Goal: Check status: Check status

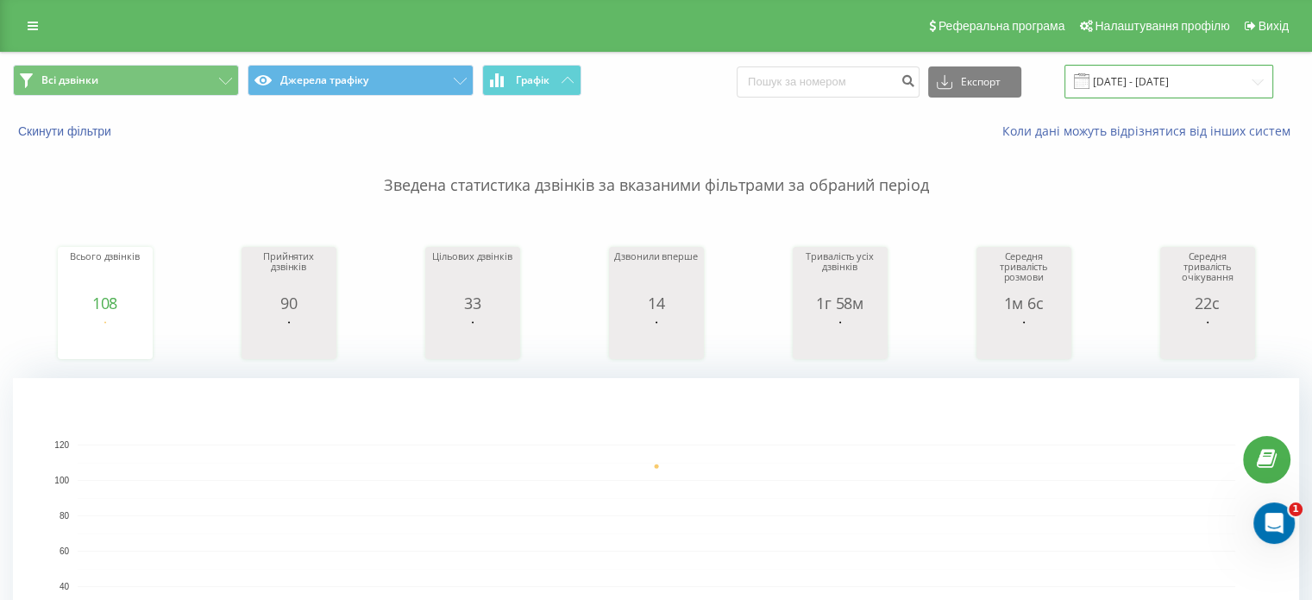
click at [1188, 79] on input "21.08.2025 - 21.08.2025" at bounding box center [1169, 82] width 209 height 34
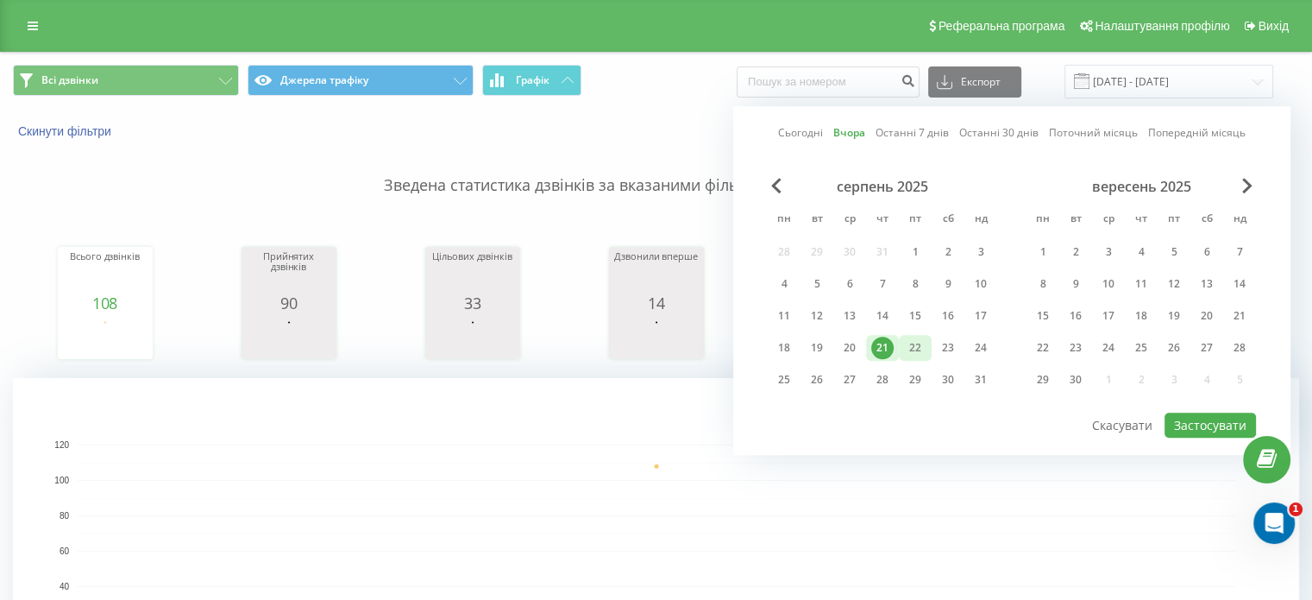
click at [911, 342] on div "22" at bounding box center [915, 348] width 33 height 26
click at [1225, 427] on button "Застосувати" at bounding box center [1210, 424] width 91 height 25
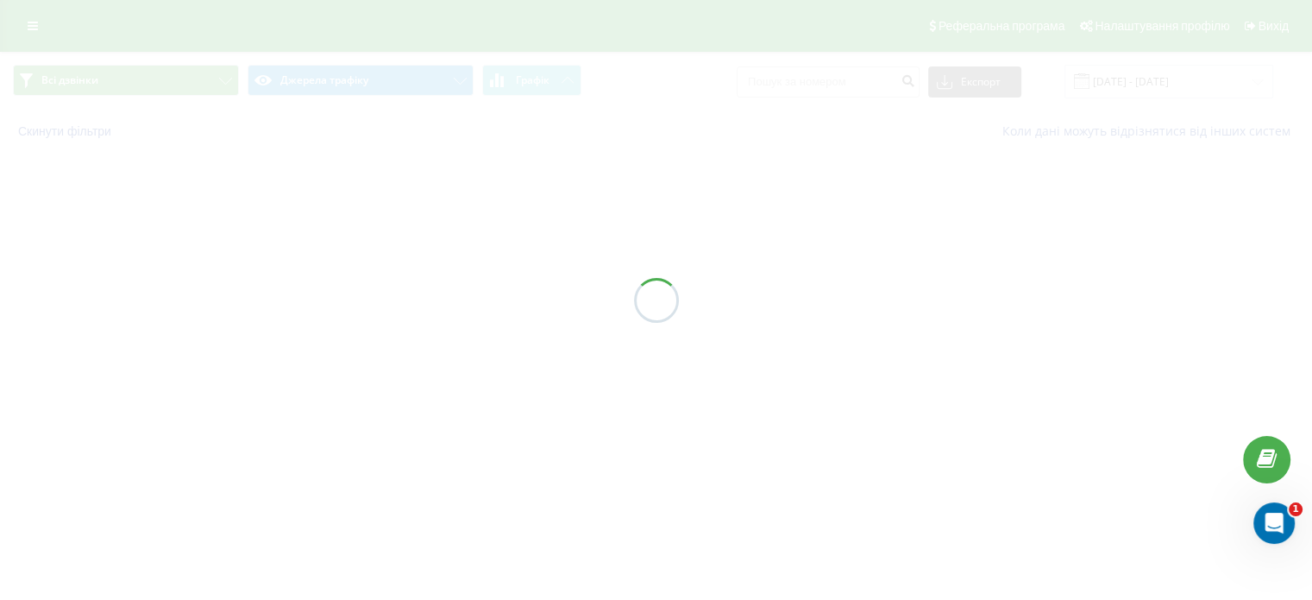
type input "22.08.2025 - 22.08.2025"
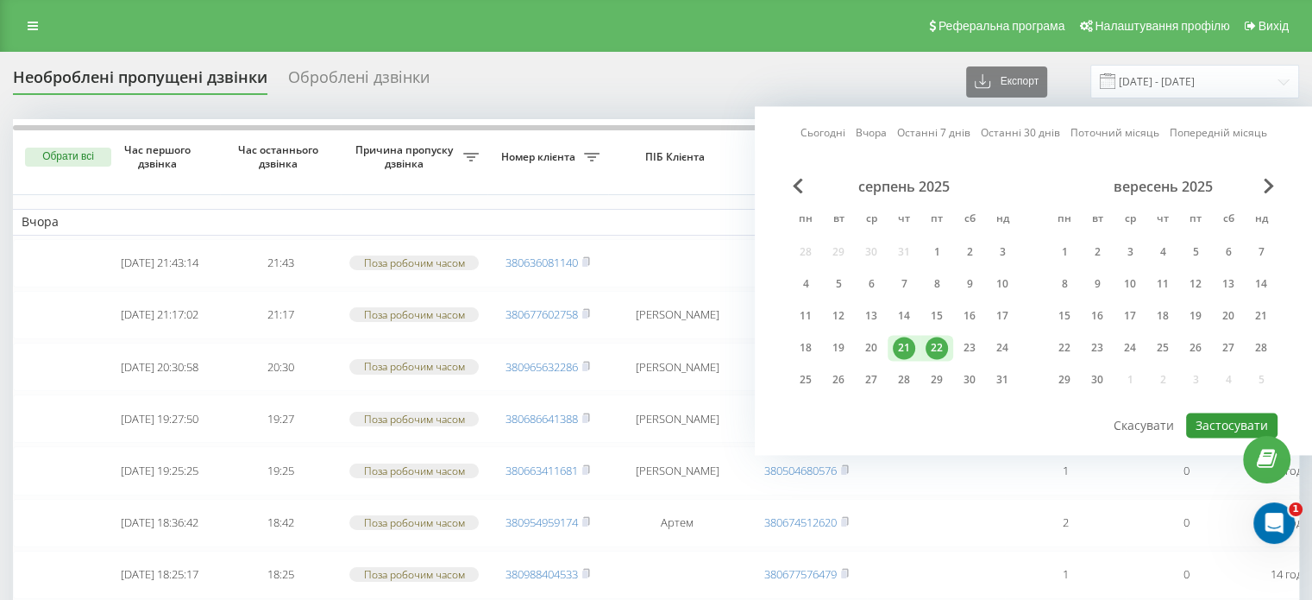
click at [1229, 418] on button "Застосувати" at bounding box center [1231, 424] width 91 height 25
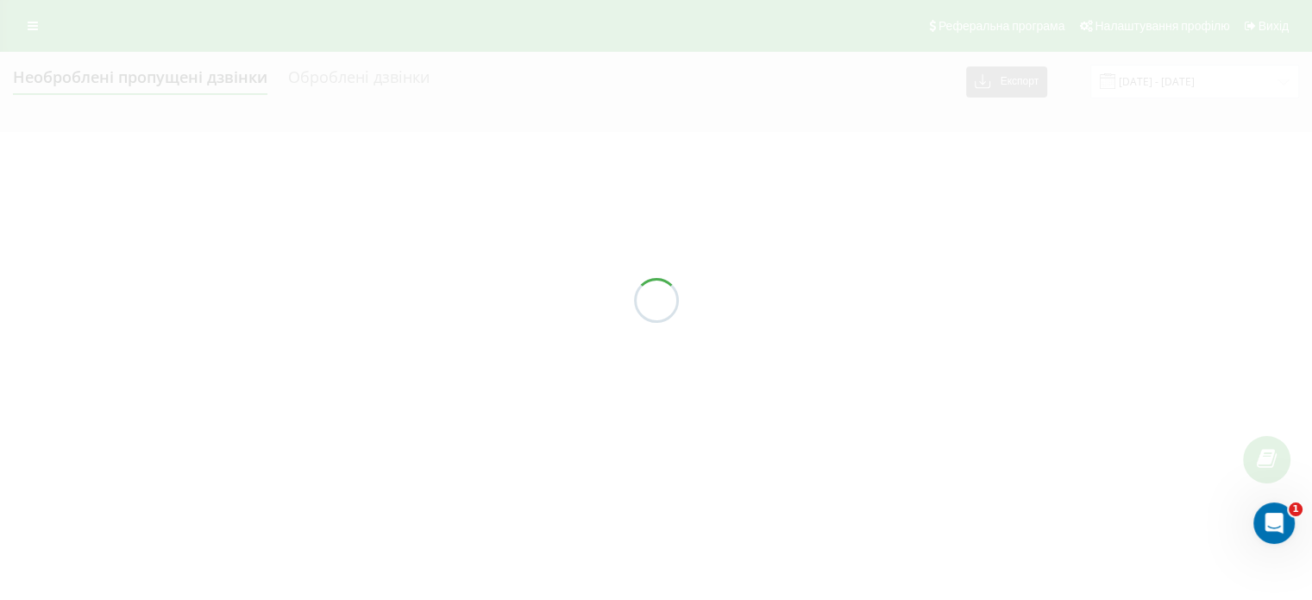
type input "[DATE] - [DATE]"
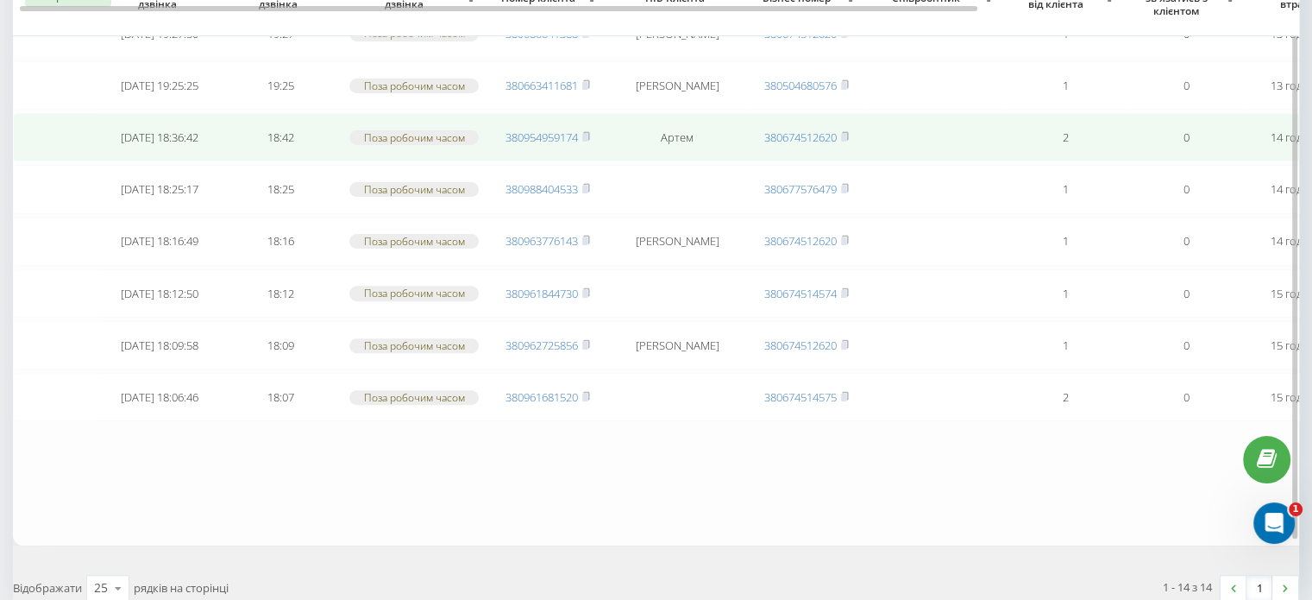
scroll to position [659, 0]
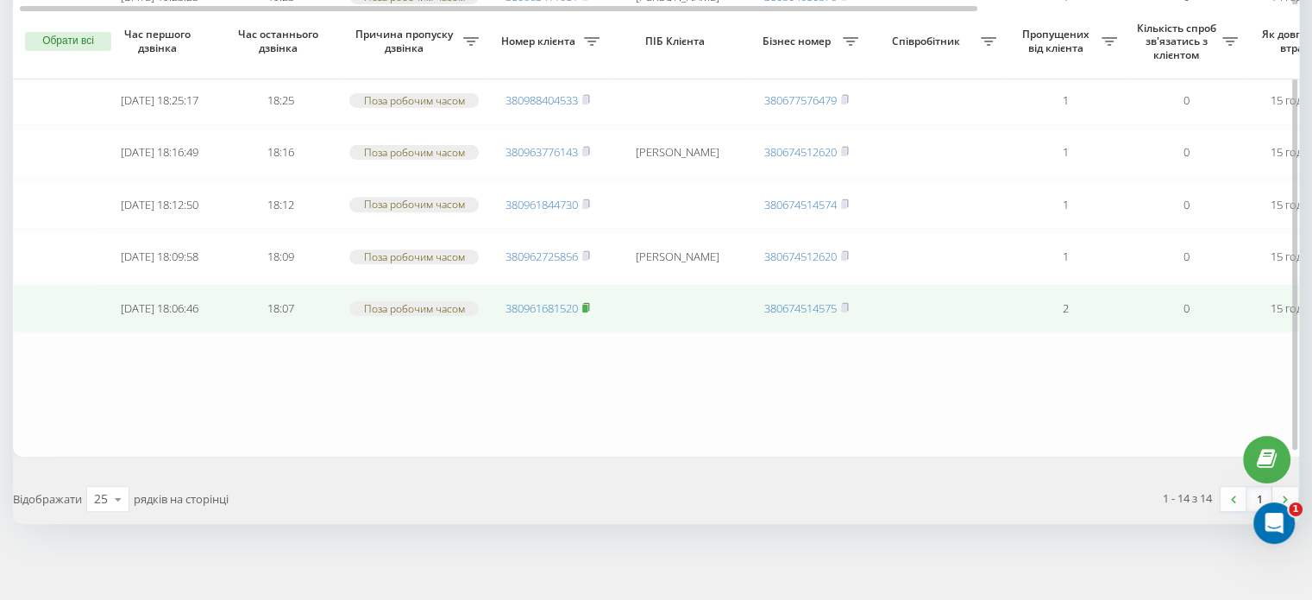
click at [583, 302] on icon at bounding box center [586, 307] width 8 height 10
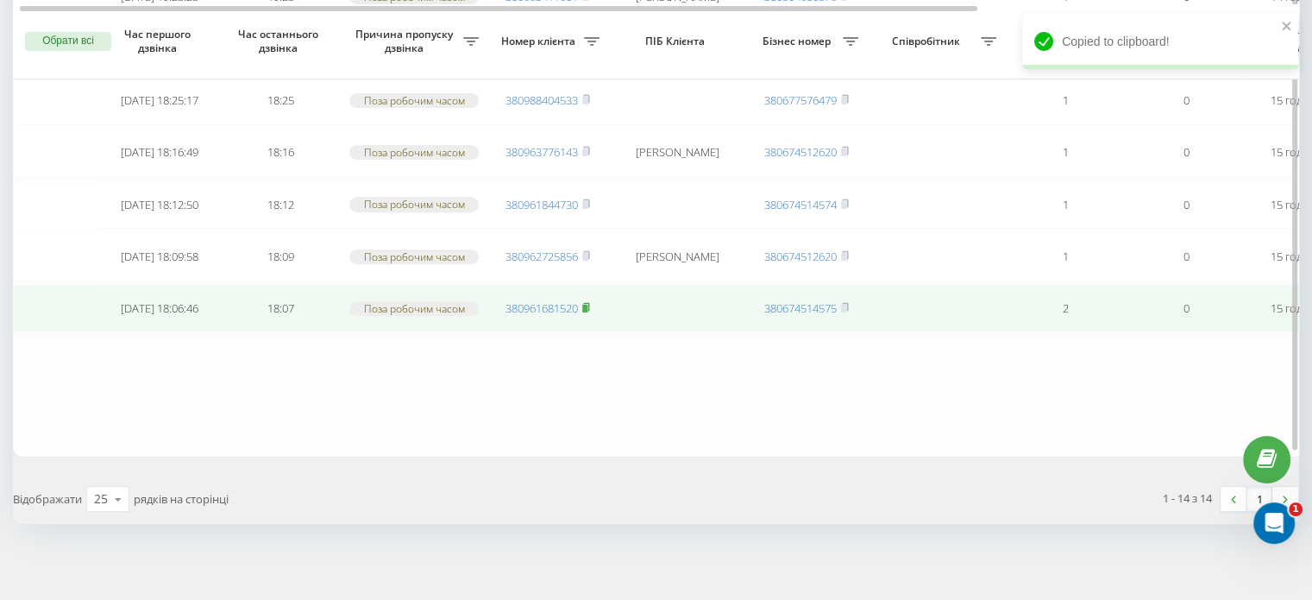
click at [588, 305] on rect at bounding box center [584, 309] width 5 height 8
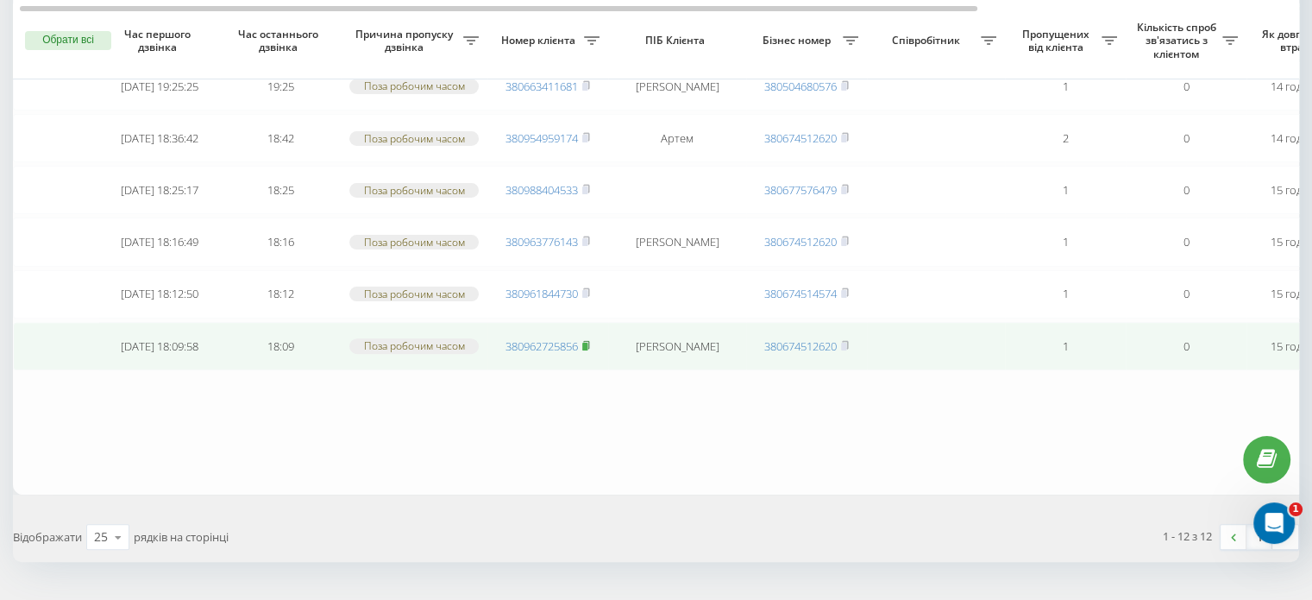
click at [589, 340] on icon at bounding box center [586, 344] width 6 height 8
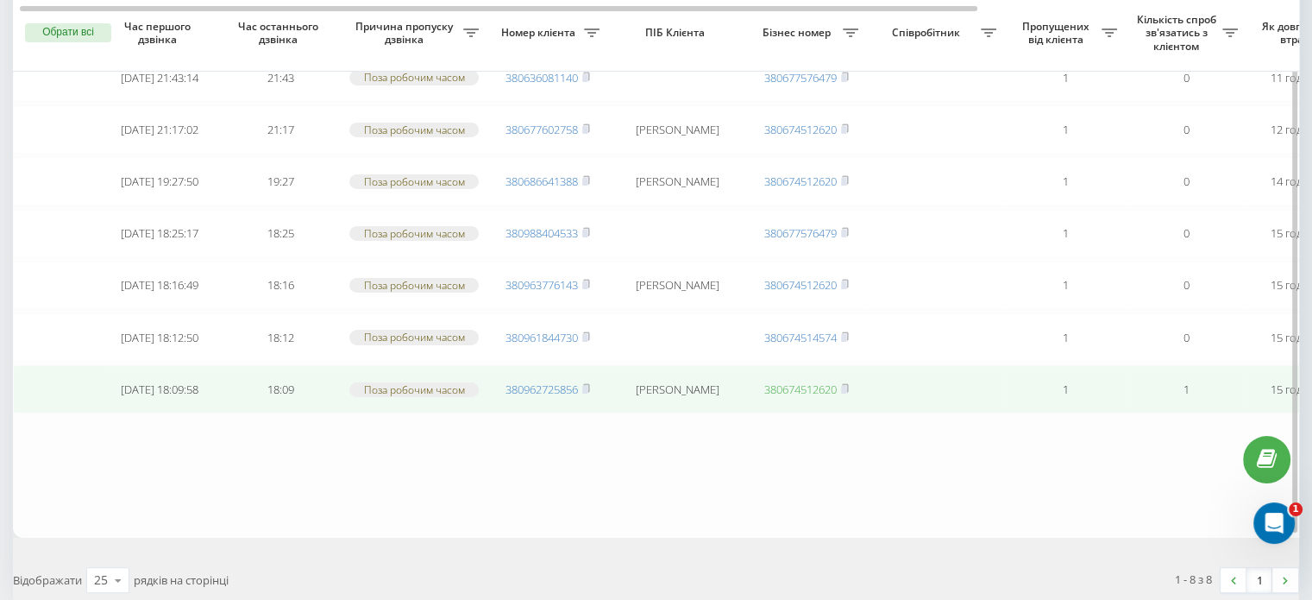
scroll to position [259, 0]
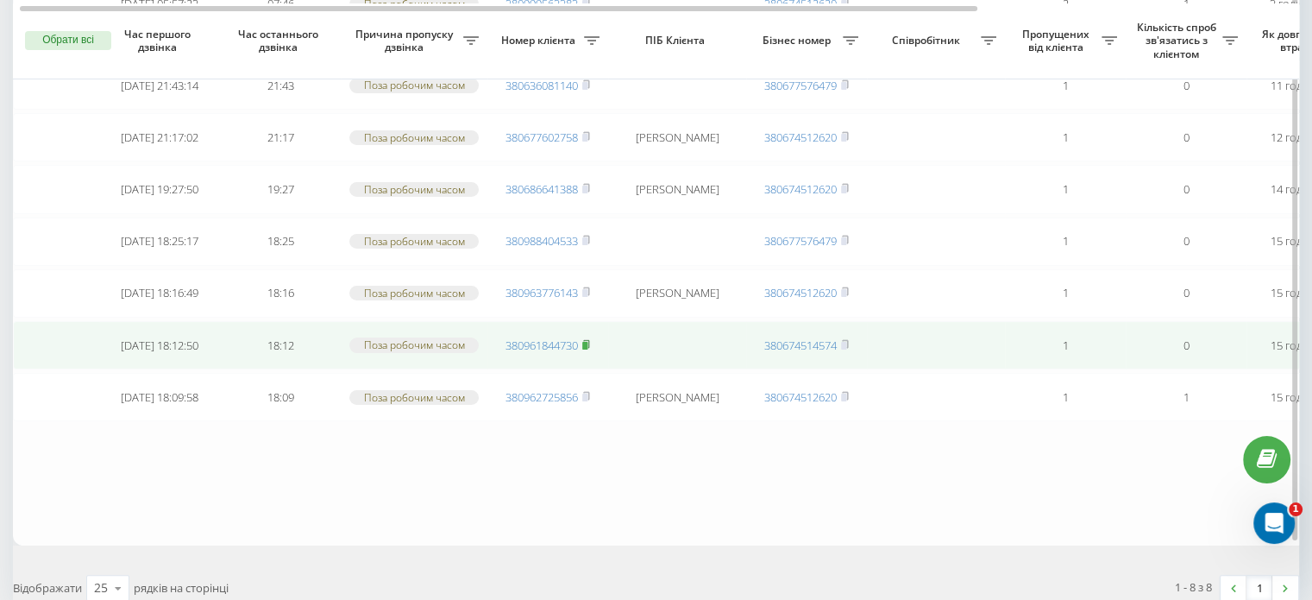
click at [587, 342] on rect at bounding box center [584, 346] width 5 height 8
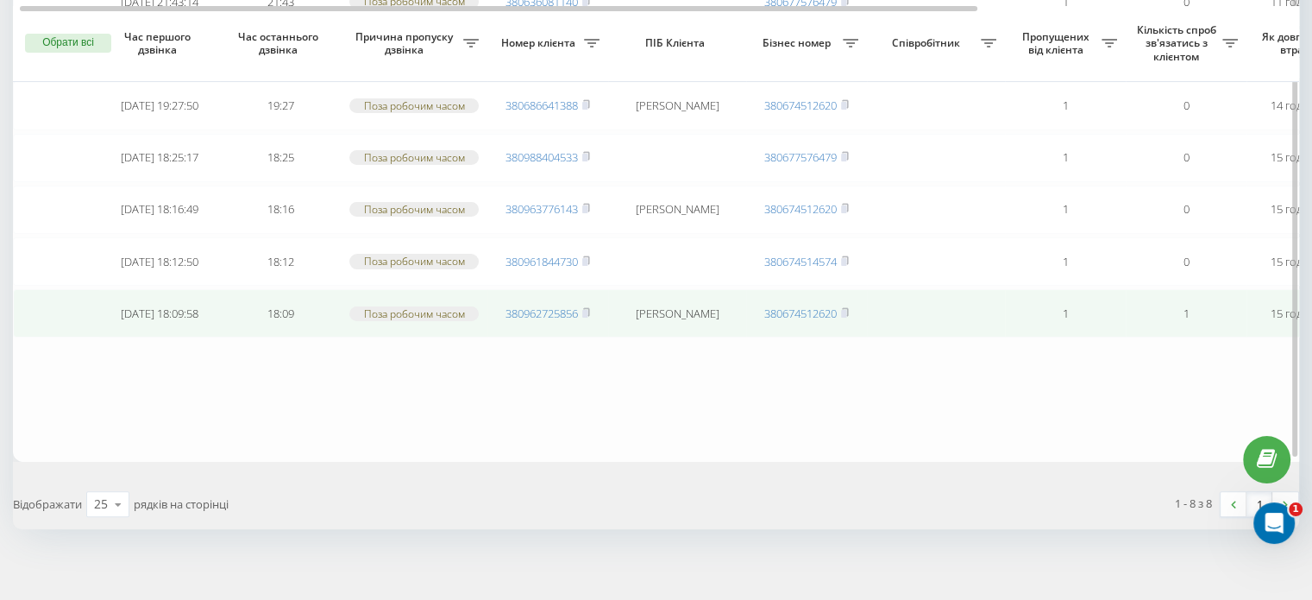
scroll to position [345, 0]
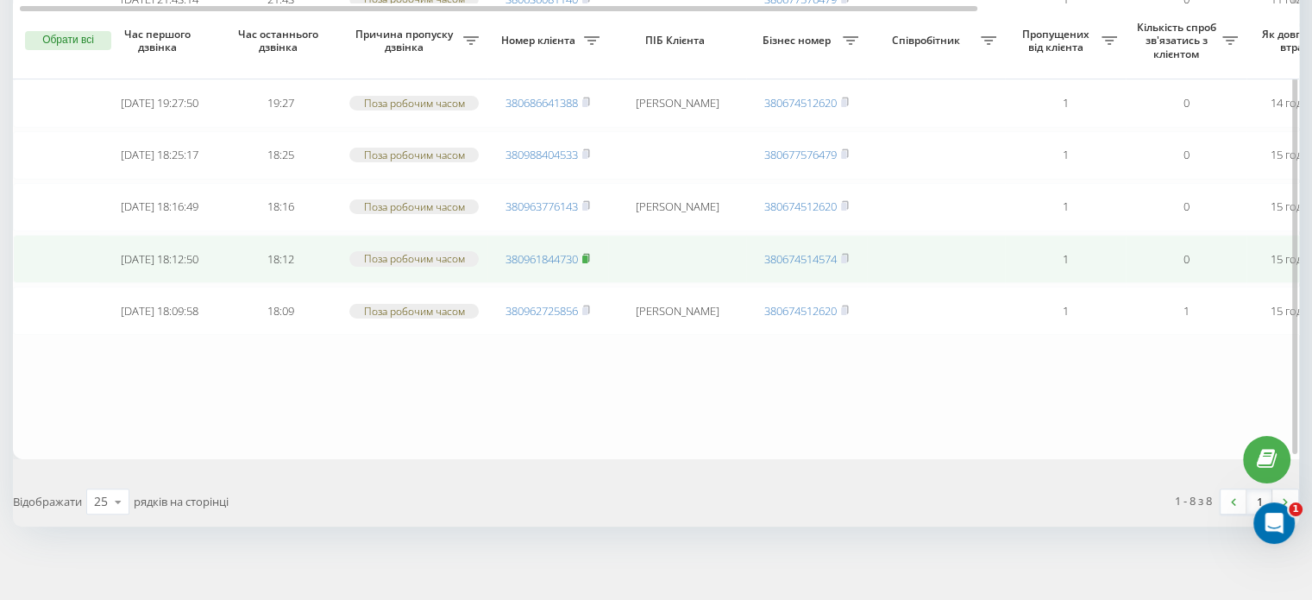
click at [590, 253] on icon at bounding box center [586, 258] width 8 height 10
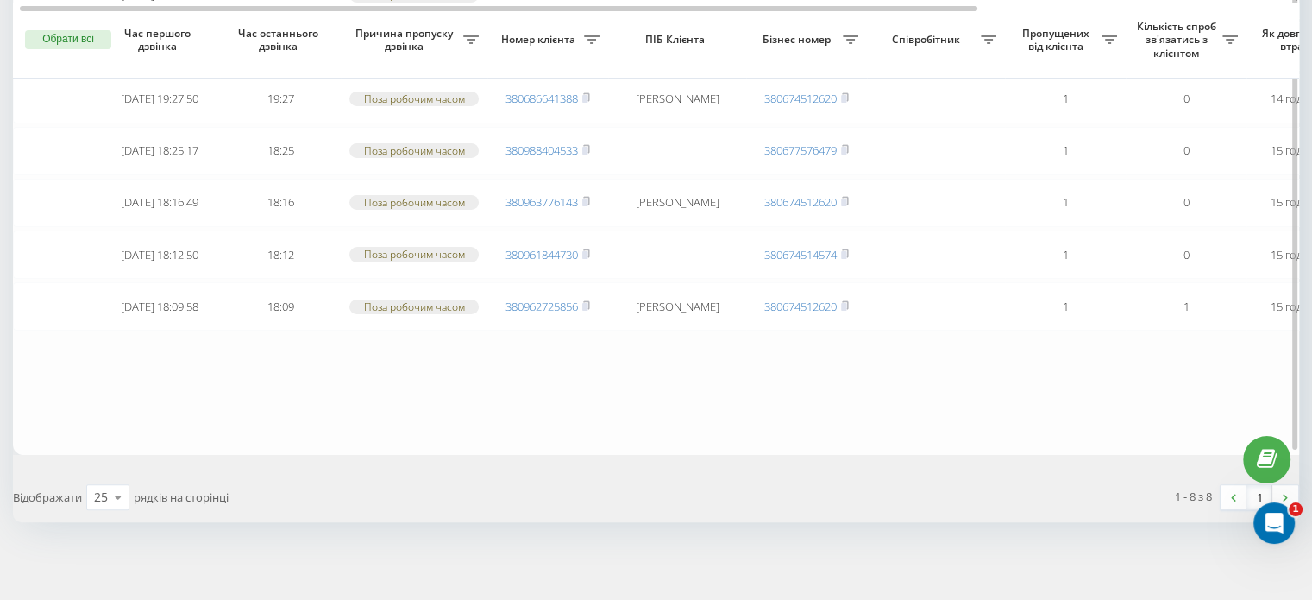
scroll to position [263, 0]
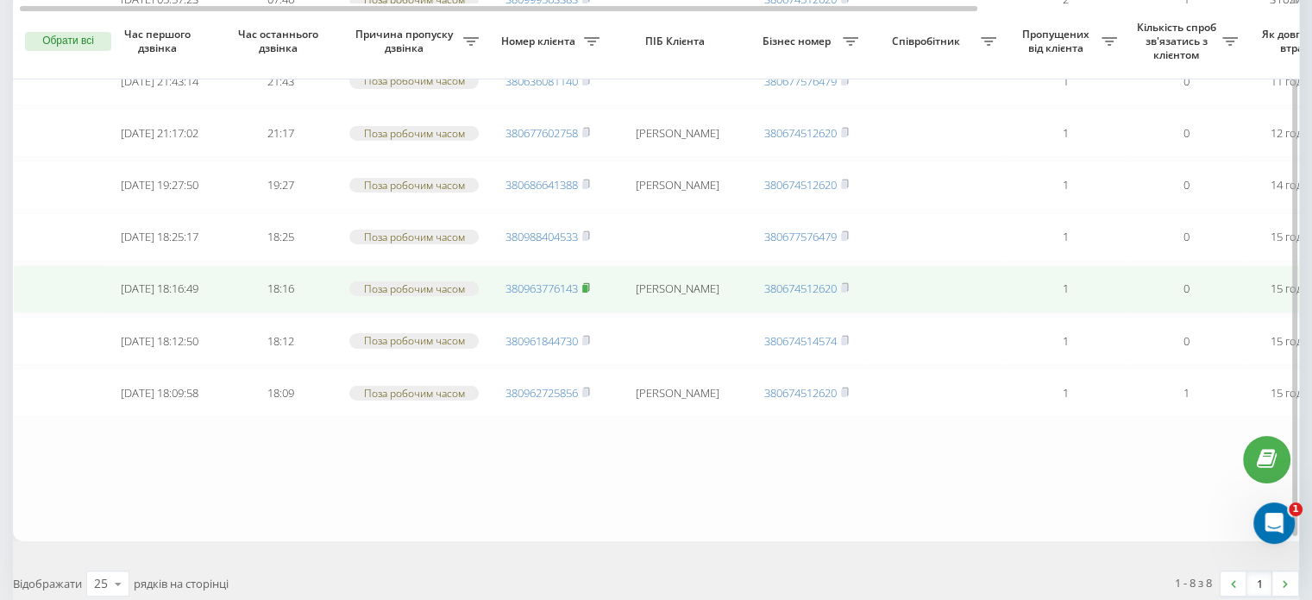
click at [588, 285] on rect at bounding box center [584, 289] width 5 height 8
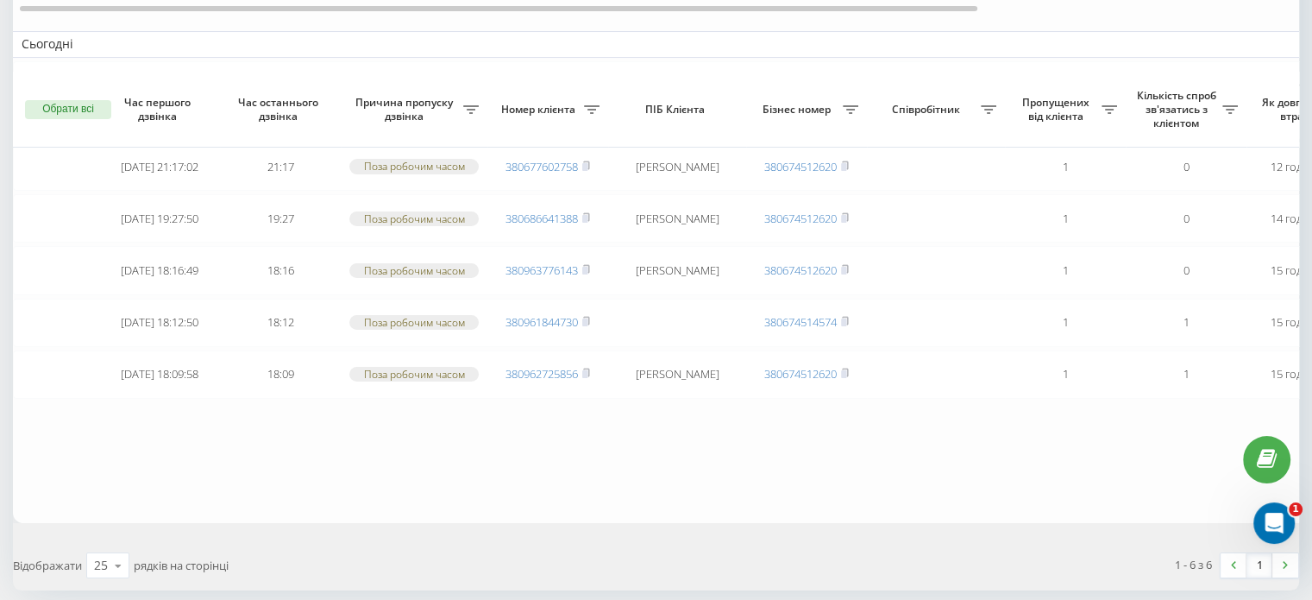
scroll to position [160, 0]
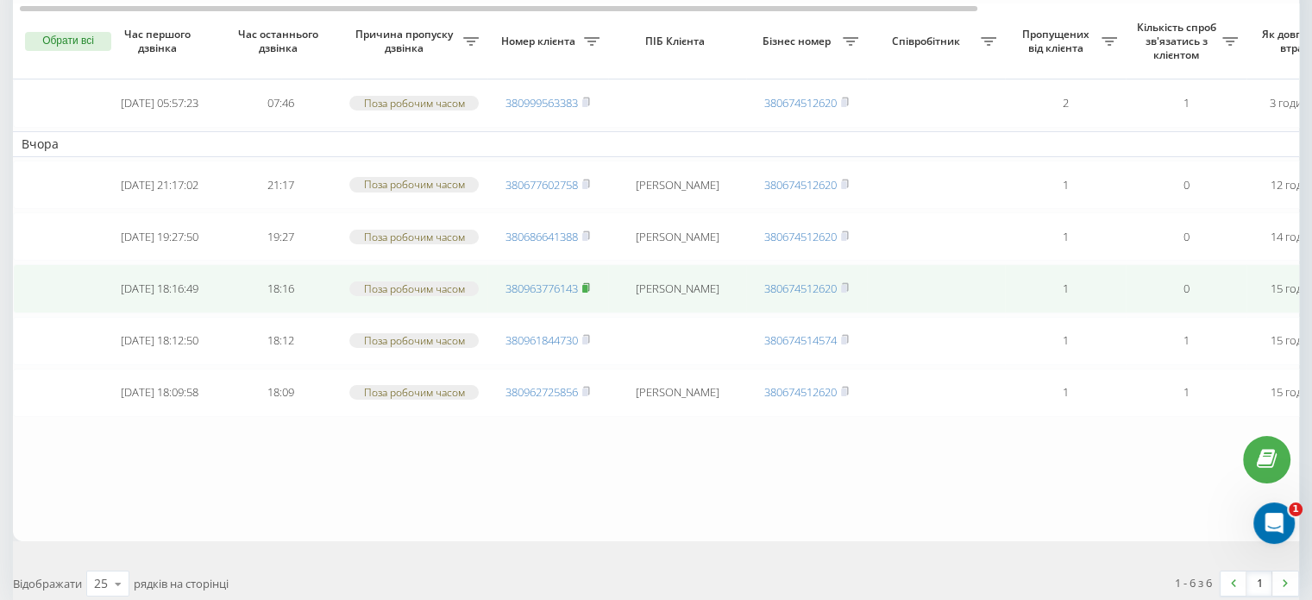
click at [585, 285] on rect at bounding box center [584, 289] width 5 height 8
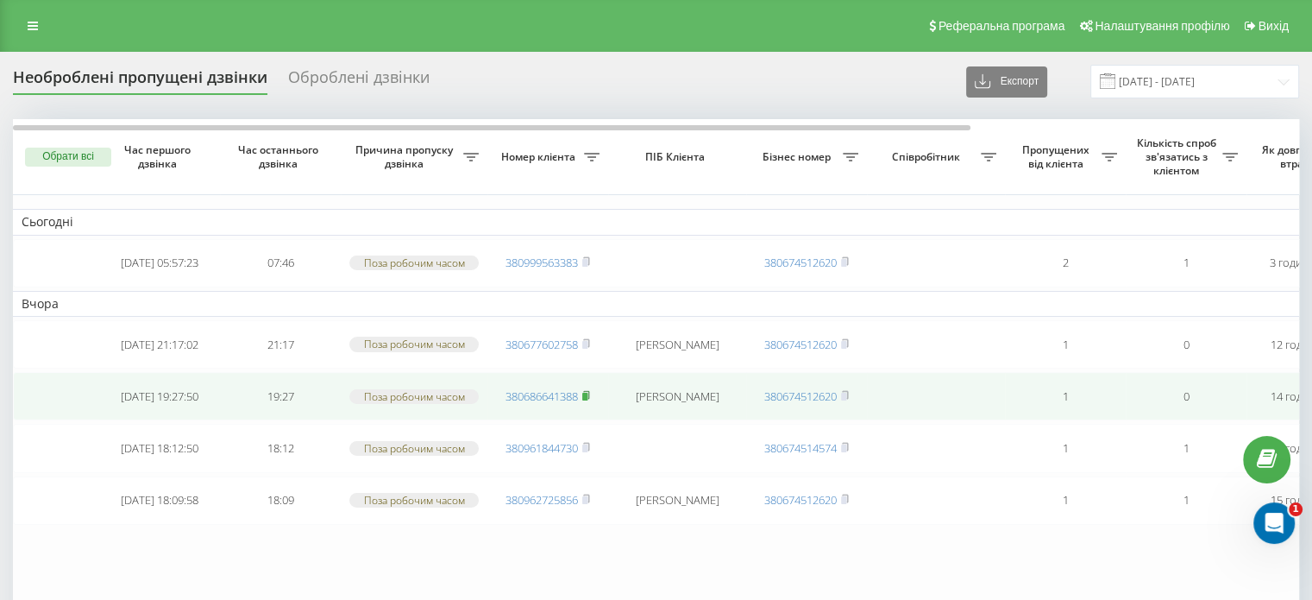
click at [588, 393] on rect at bounding box center [584, 397] width 5 height 8
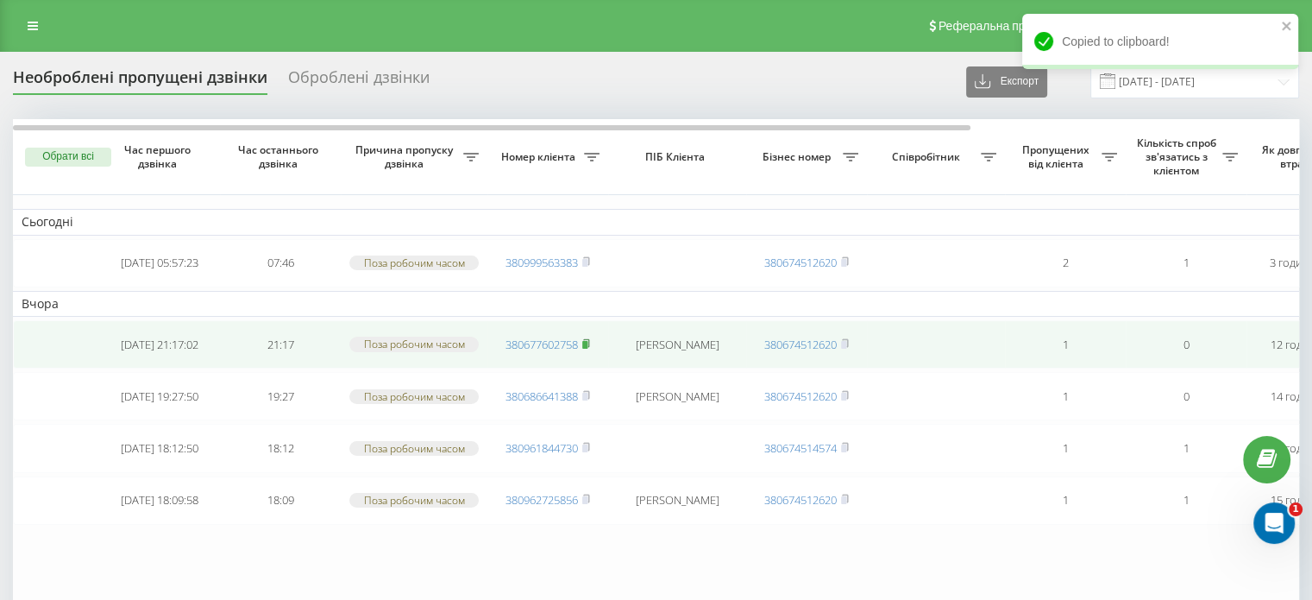
click at [586, 338] on icon at bounding box center [586, 343] width 8 height 10
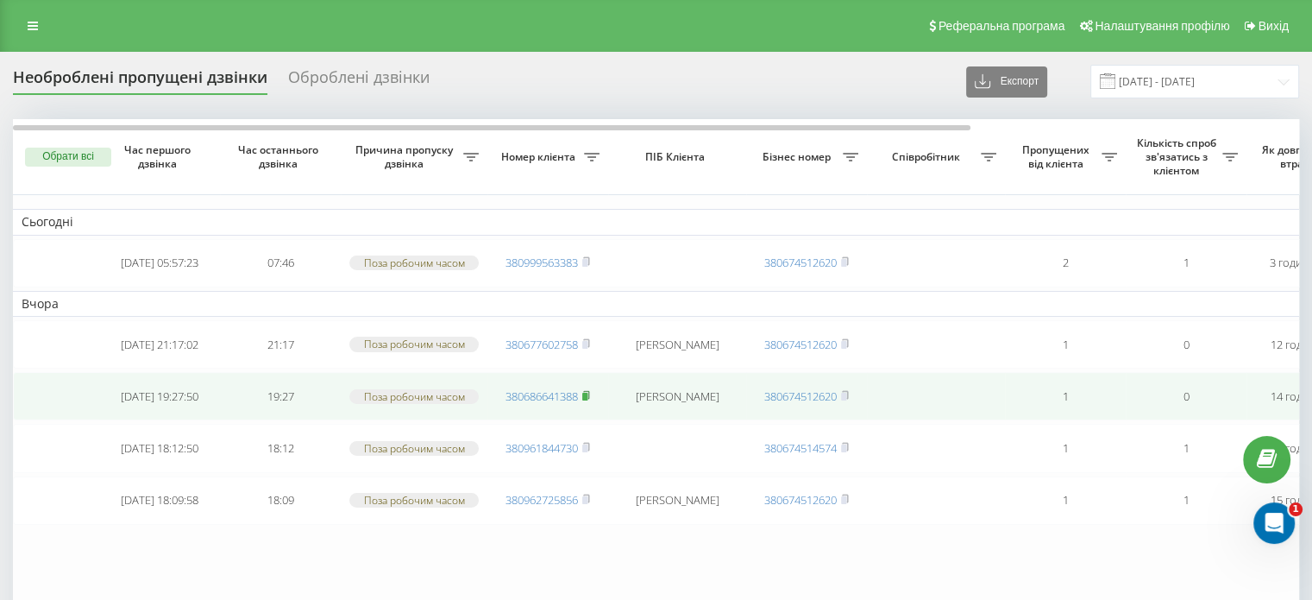
click at [588, 393] on rect at bounding box center [584, 397] width 5 height 8
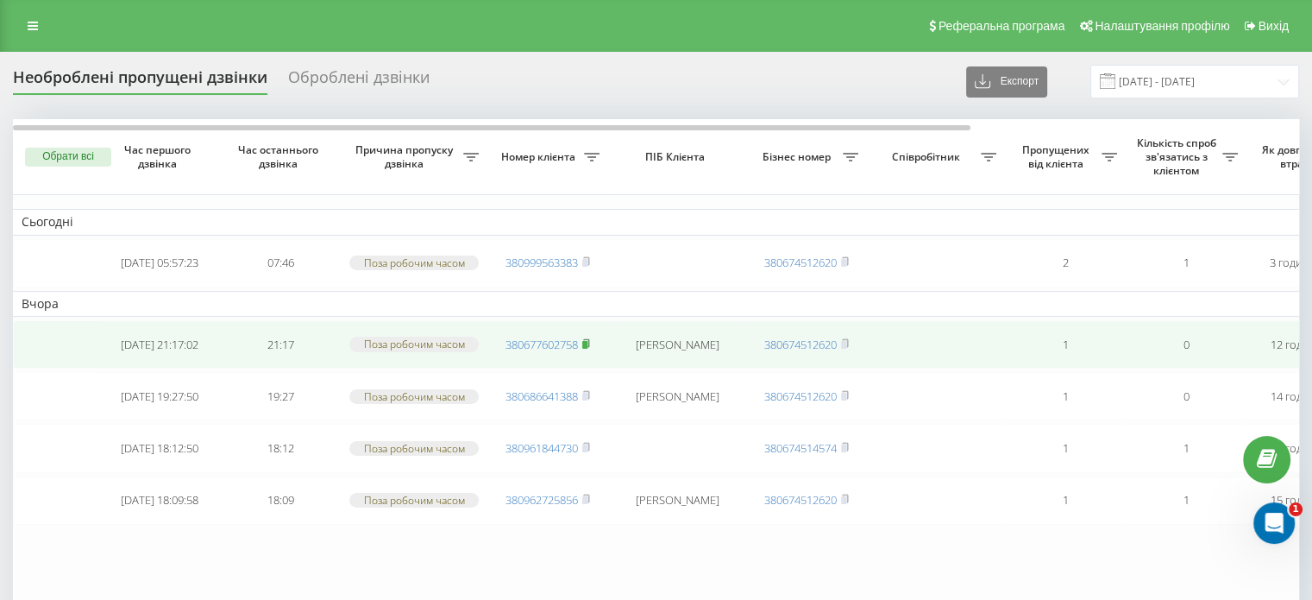
click at [584, 341] on rect at bounding box center [584, 345] width 5 height 8
